Goal: Find specific page/section: Find specific page/section

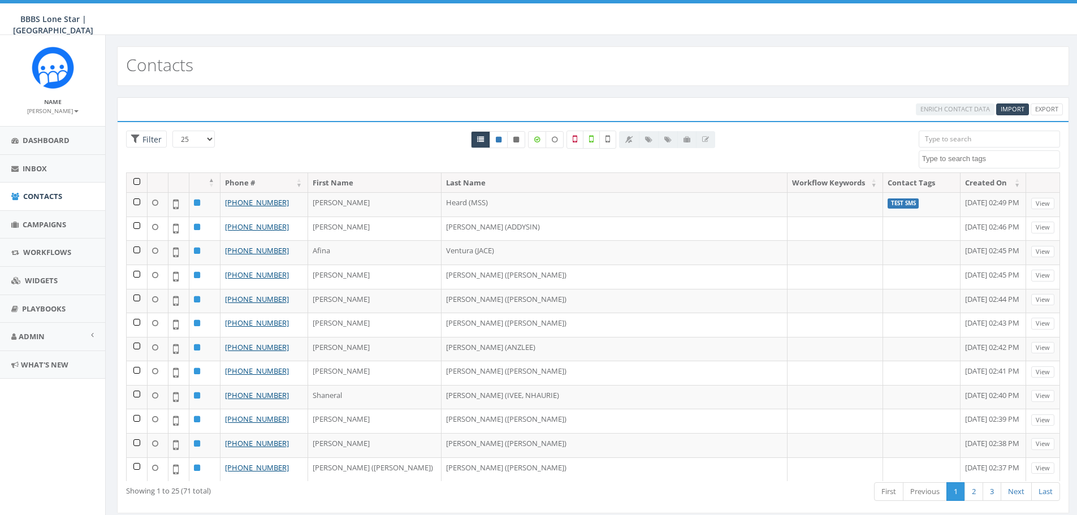
select select
click at [35, 223] on span "Campaigns" at bounding box center [45, 224] width 44 height 10
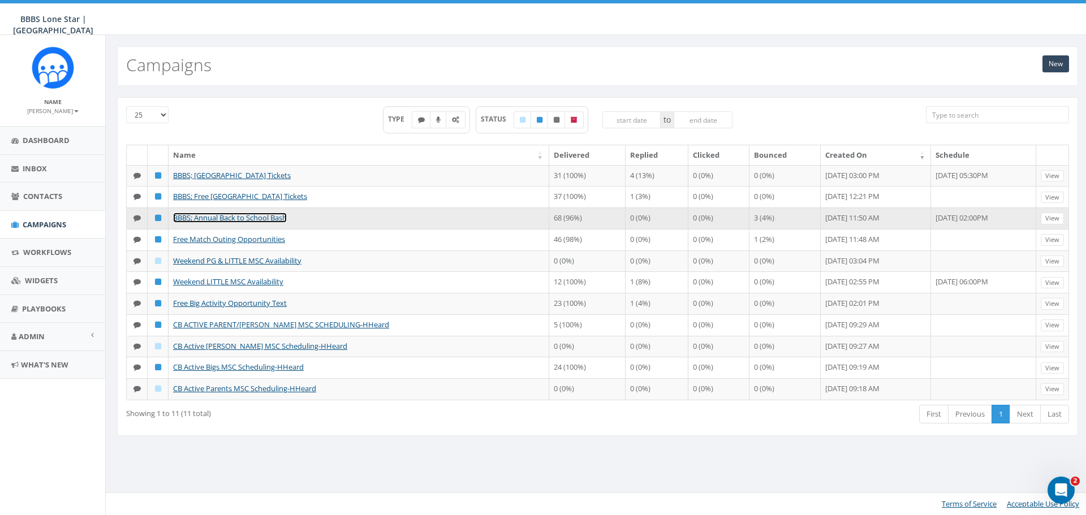
click at [237, 217] on link "BBBS; Annual Back to School Bash" at bounding box center [230, 218] width 114 height 10
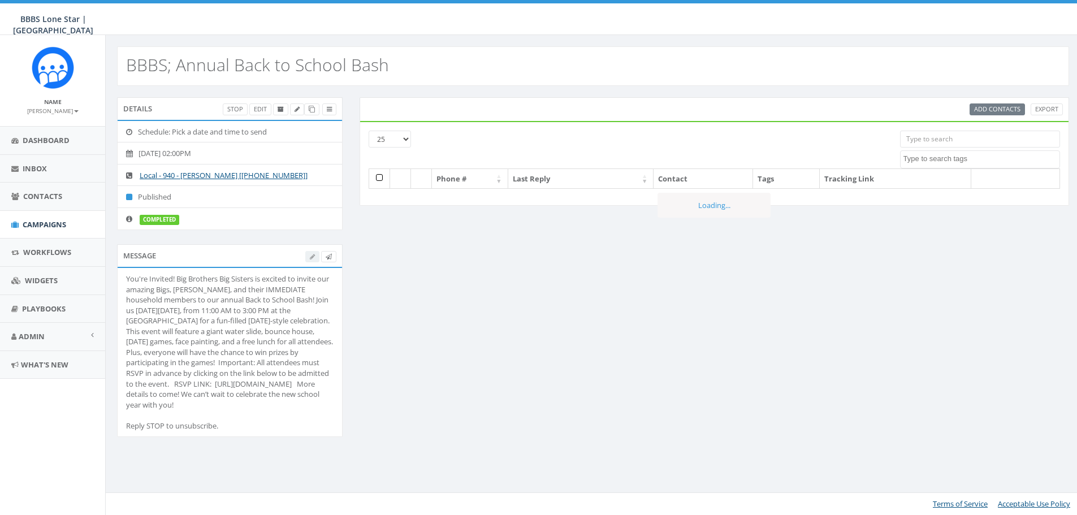
select select
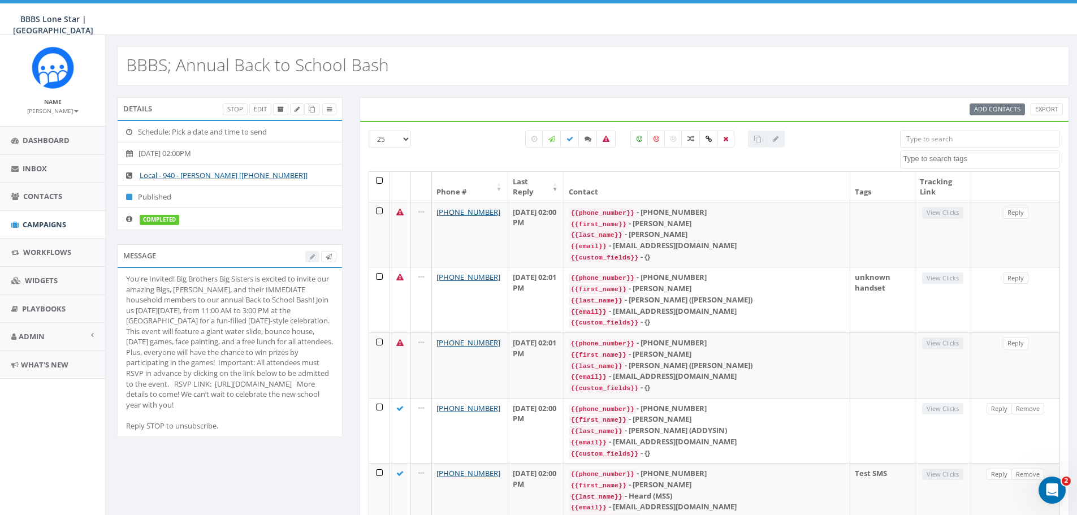
drag, startPoint x: 127, startPoint y: 278, endPoint x: 280, endPoint y: 415, distance: 205.4
click at [280, 415] on div "You're Invited! Big Brothers Big Sisters is excited to invite our amazing Bigs,…" at bounding box center [229, 352] width 207 height 157
copy div "You're Invited! Big Brothers Big Sisters is excited to invite our amazing Bigs,…"
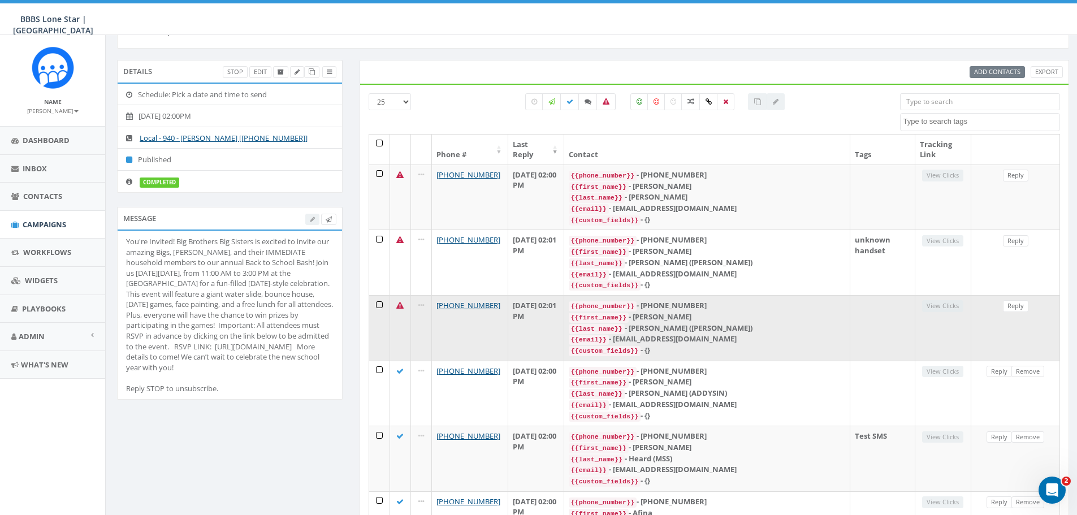
scroll to position [57, 0]
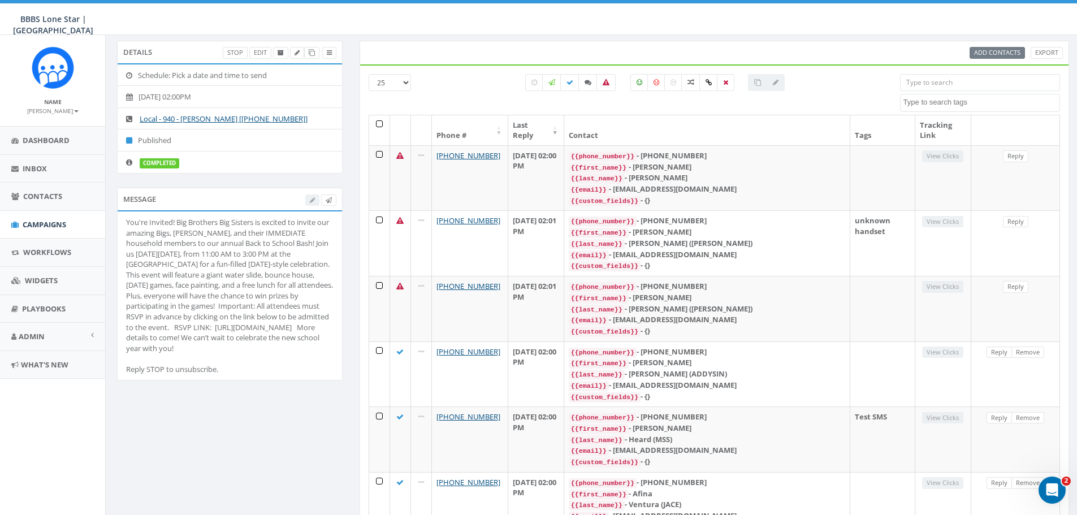
copy div "You're Invited! Big Brothers Big Sisters is excited to invite our amazing Bigs,…"
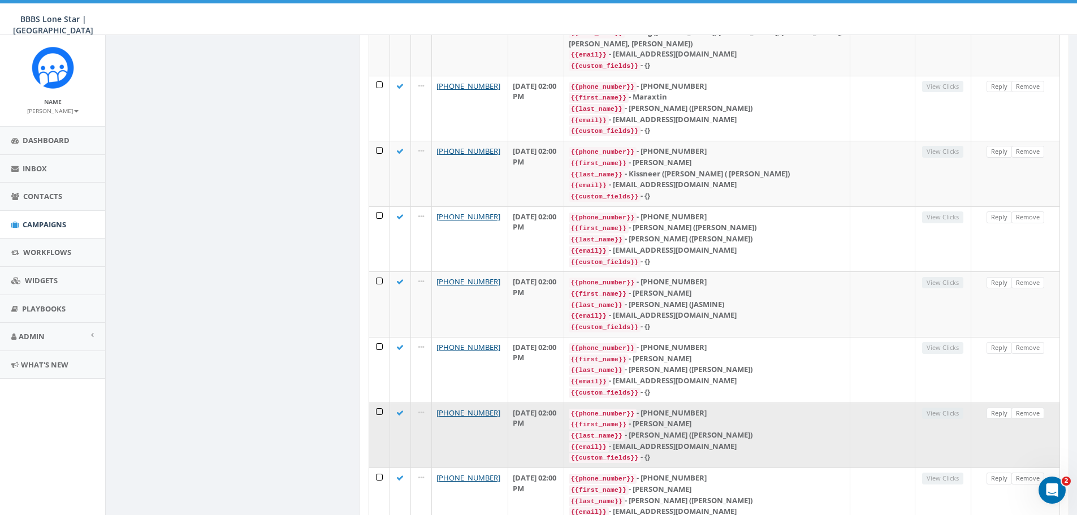
scroll to position [1312, 0]
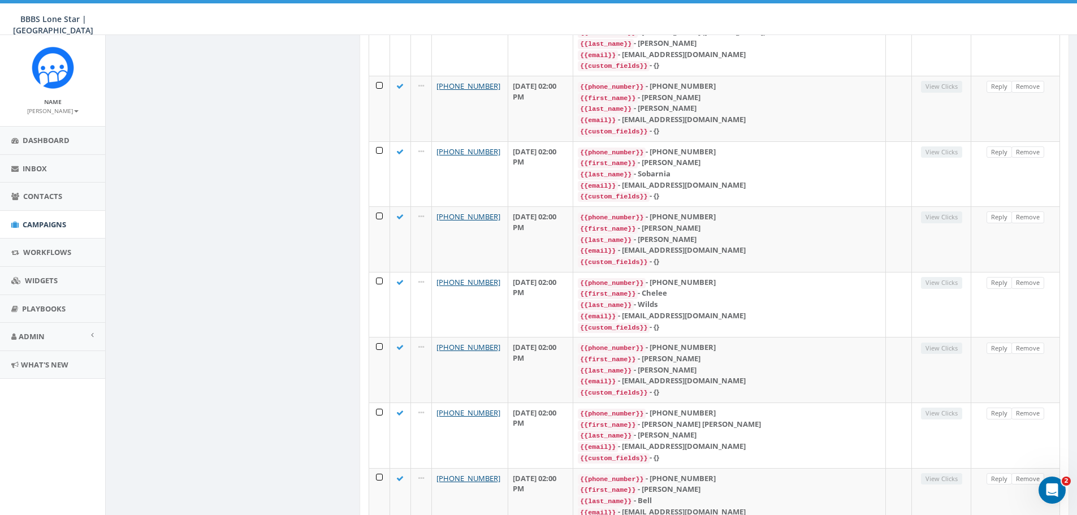
scroll to position [1291, 0]
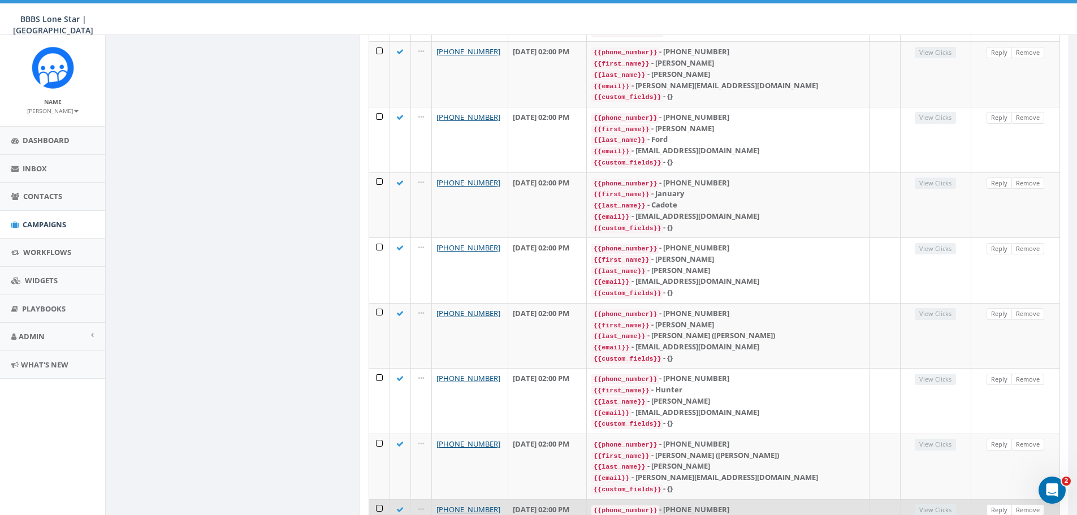
scroll to position [1018, 0]
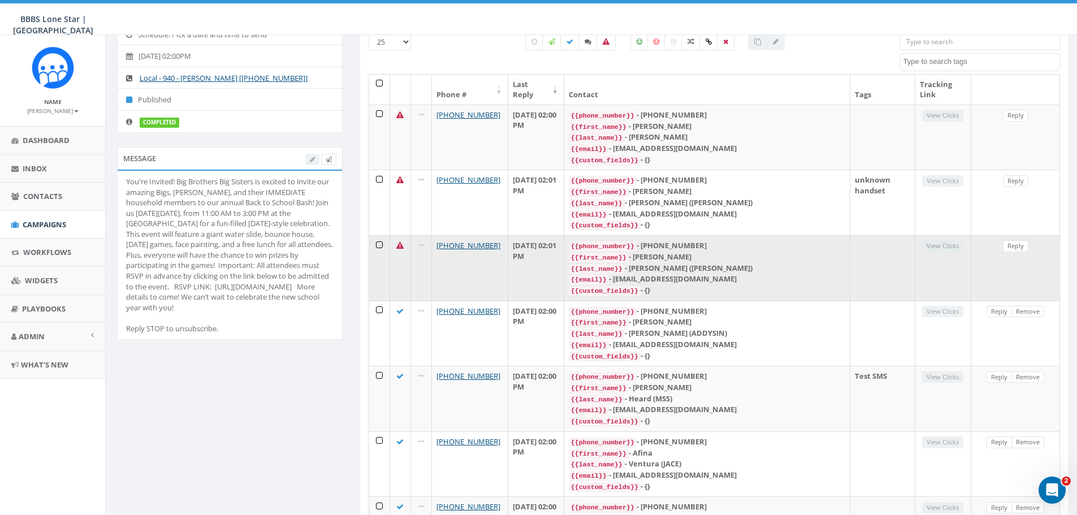
scroll to position [0, 0]
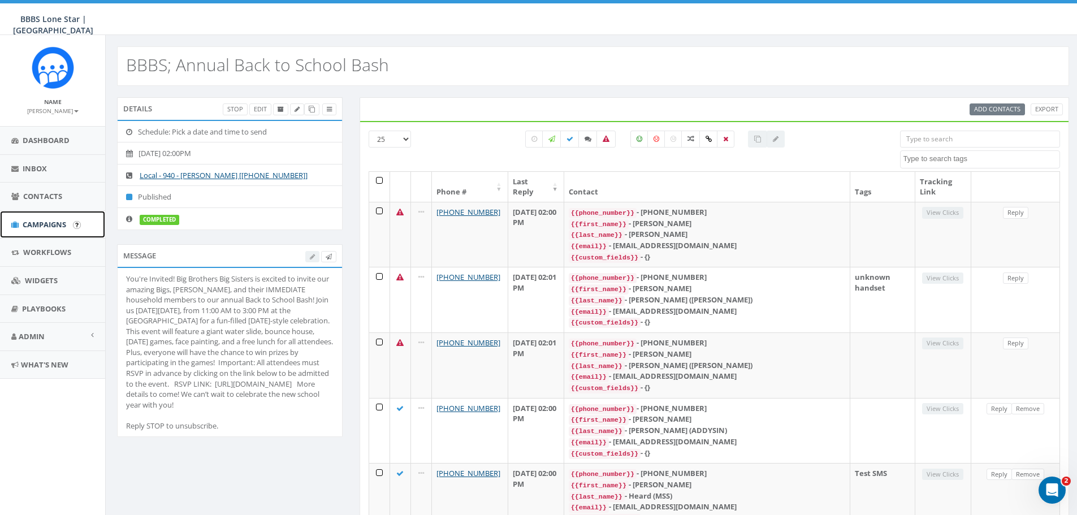
click at [42, 223] on span "Campaigns" at bounding box center [45, 224] width 44 height 10
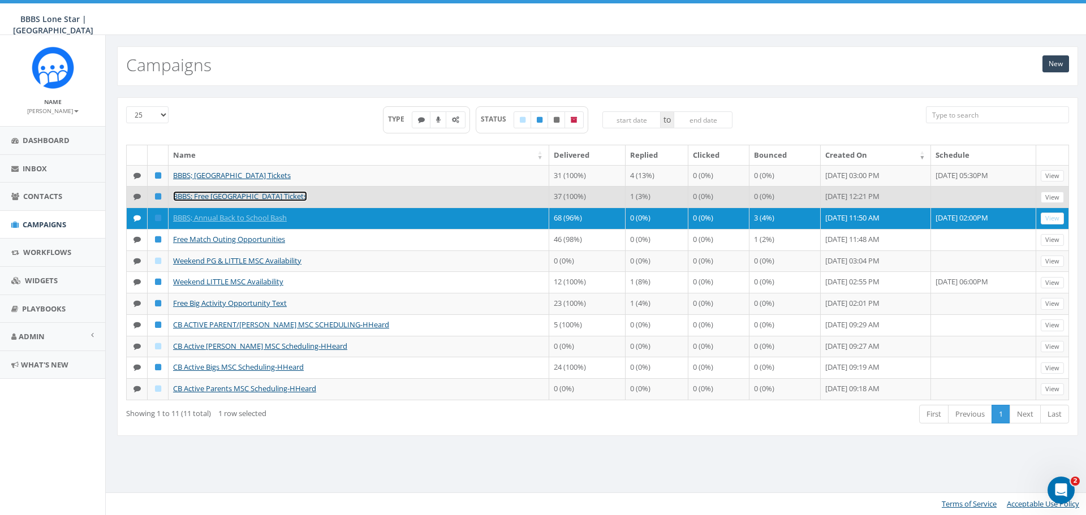
click at [249, 194] on link "BBBS; Free Castaway Cove Waterpark Tickets" at bounding box center [240, 196] width 134 height 10
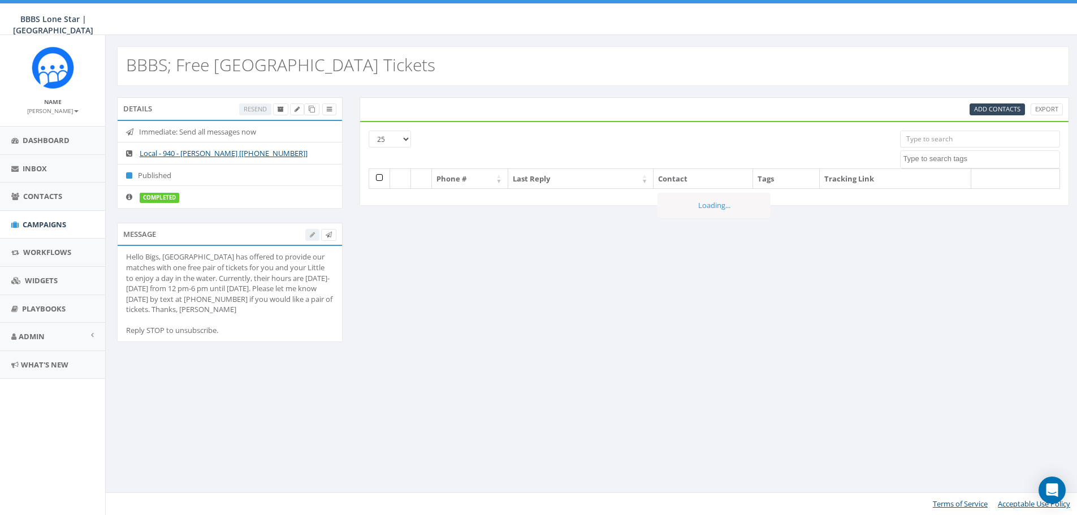
select select
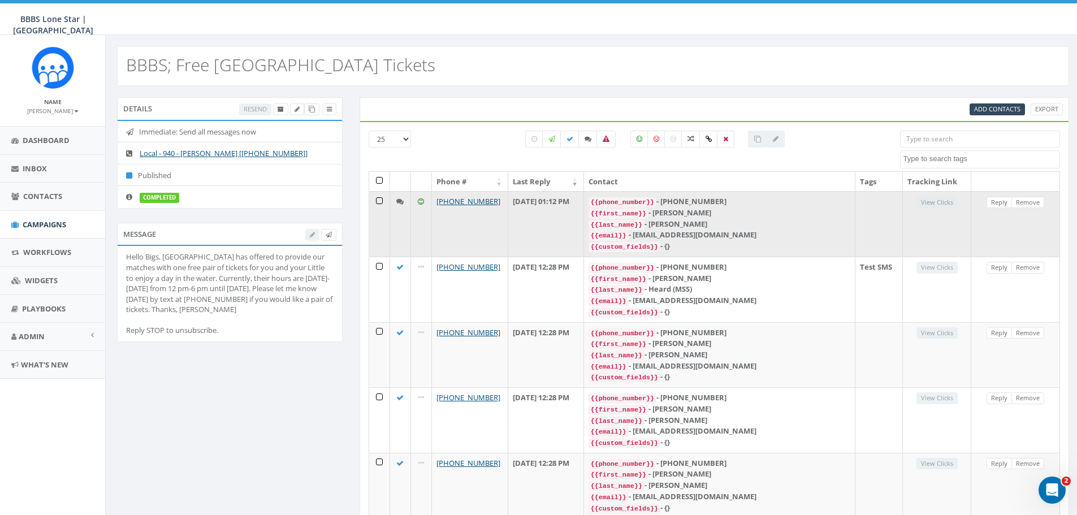
click at [399, 204] on icon at bounding box center [399, 201] width 7 height 7
click at [460, 200] on link "[PHONE_NUMBER]" at bounding box center [468, 201] width 64 height 10
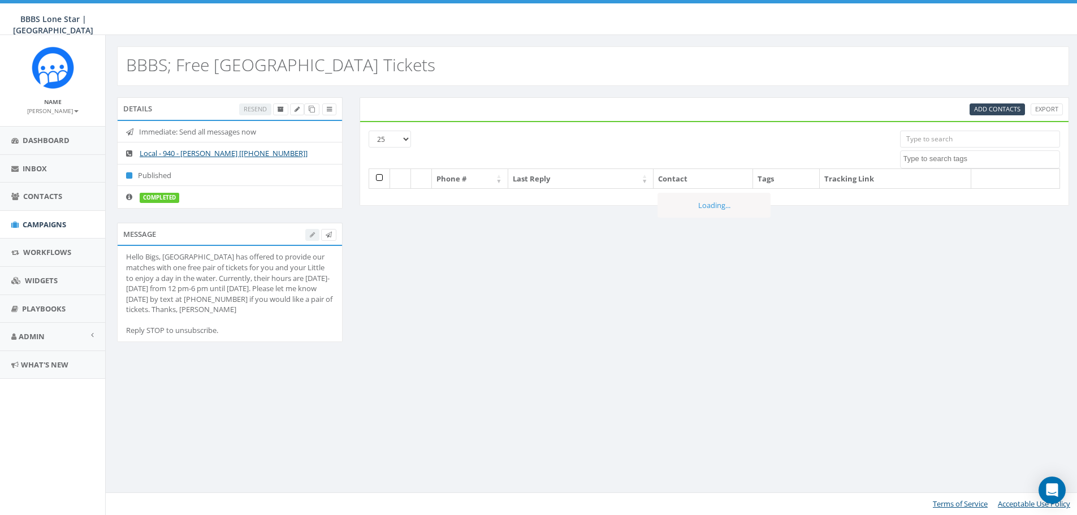
select select
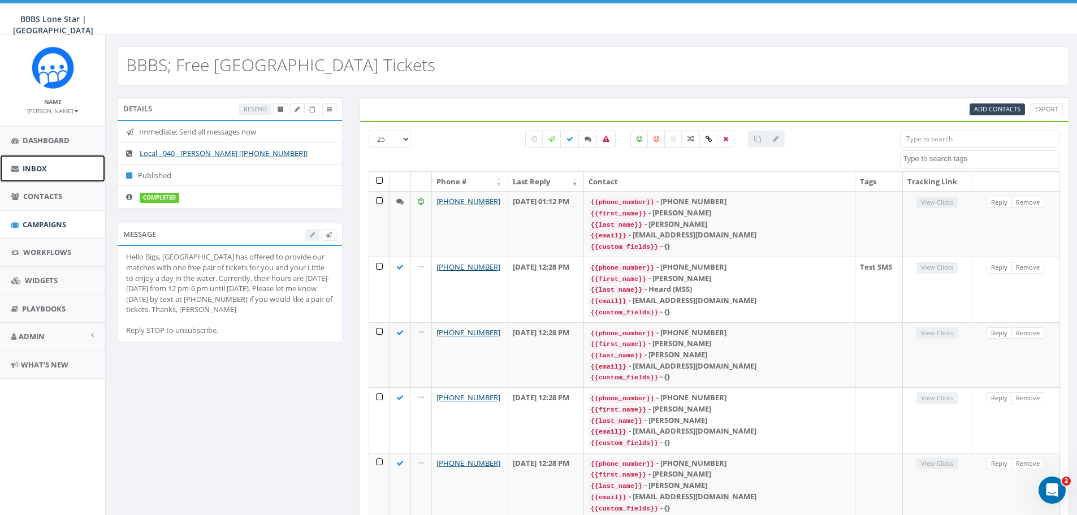
click at [31, 163] on span "Inbox" at bounding box center [35, 168] width 24 height 10
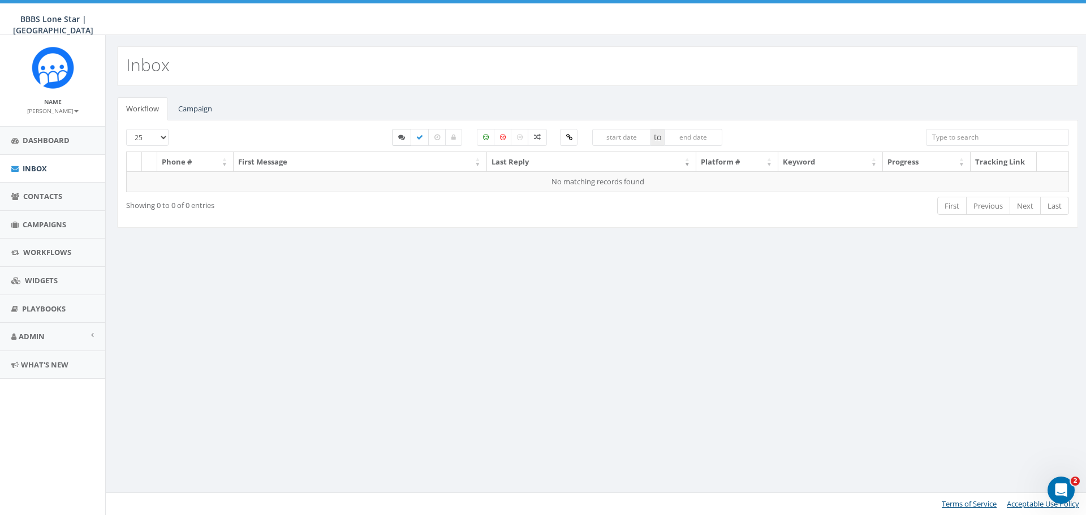
click at [400, 141] on label at bounding box center [401, 137] width 19 height 17
checkbox input "true"
click at [42, 231] on link "Campaigns" at bounding box center [52, 225] width 105 height 28
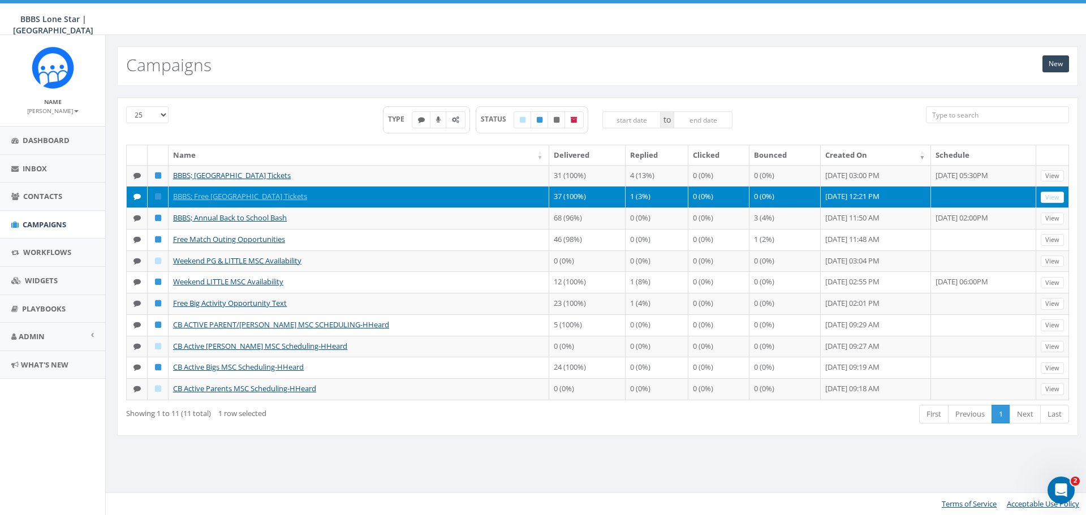
click at [134, 197] on icon at bounding box center [136, 196] width 7 height 7
